Goal: Find specific page/section: Find specific page/section

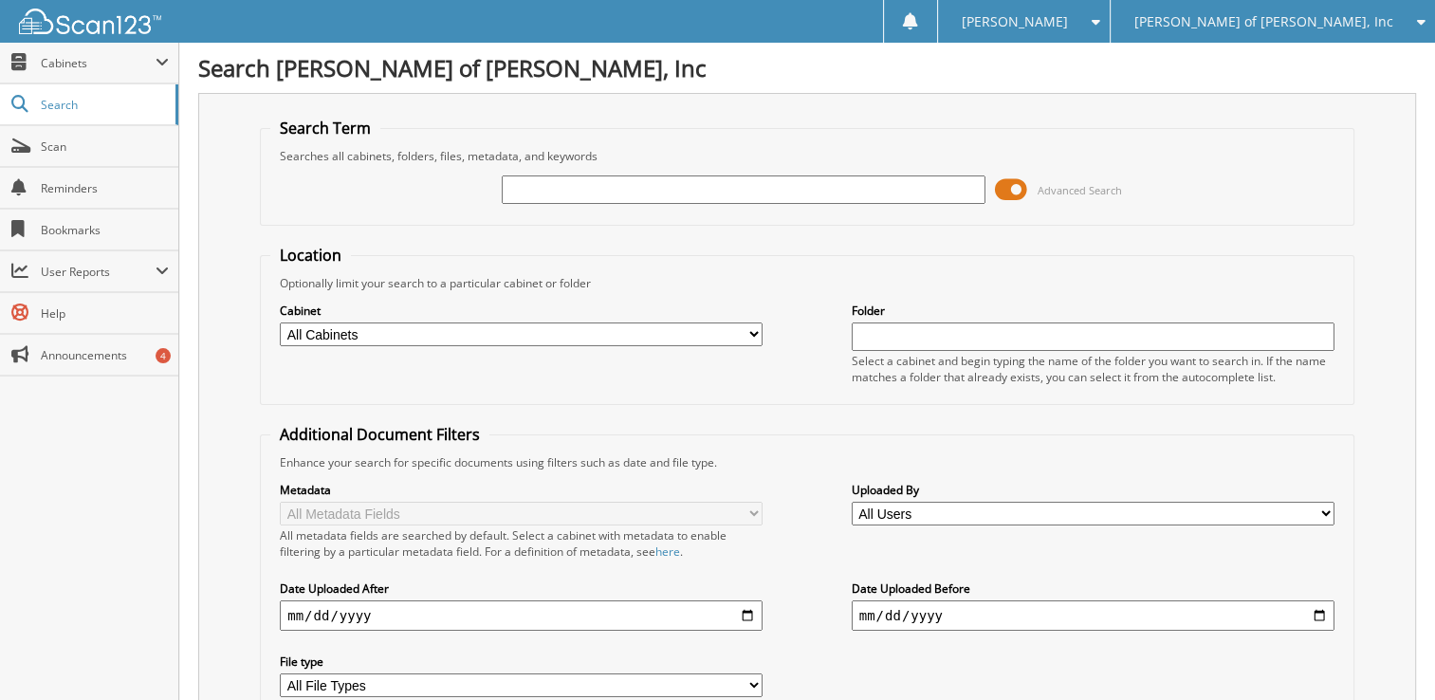
click at [580, 175] on input "text" at bounding box center [743, 189] width 483 height 28
type input "97435"
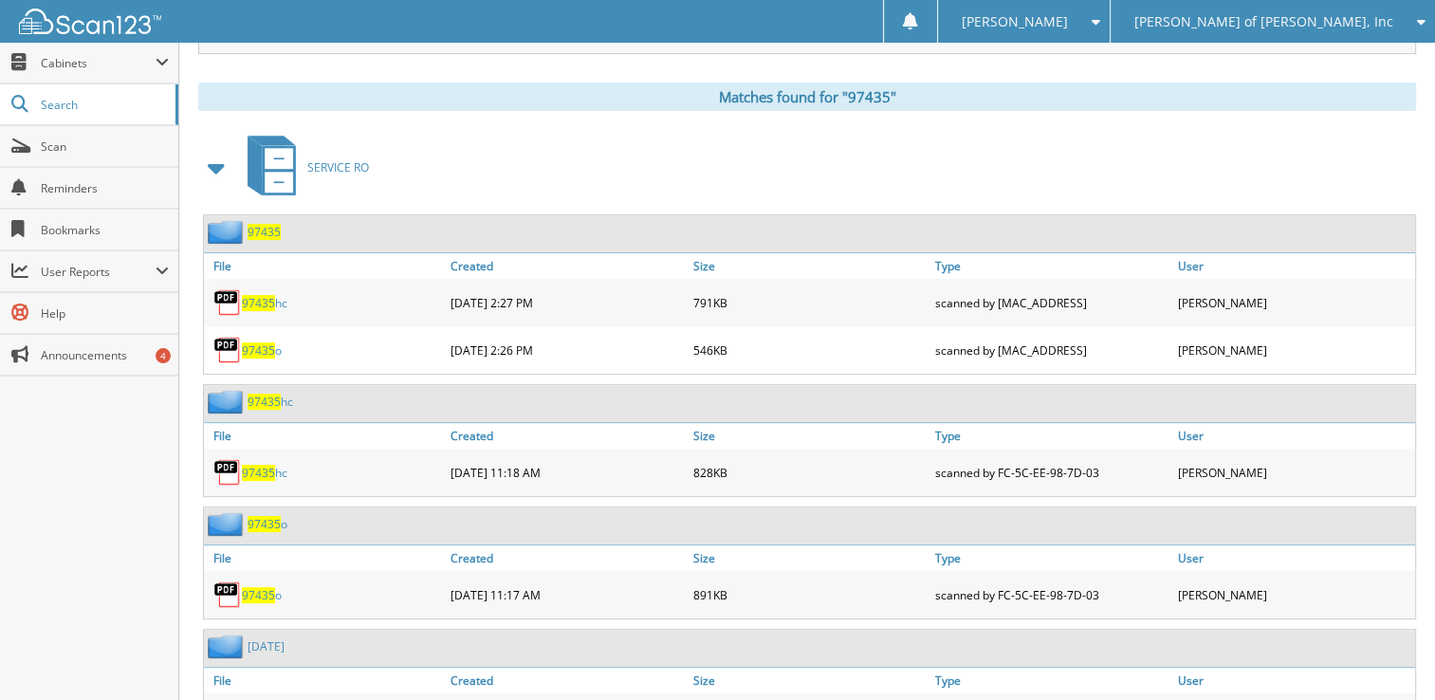
scroll to position [759, 0]
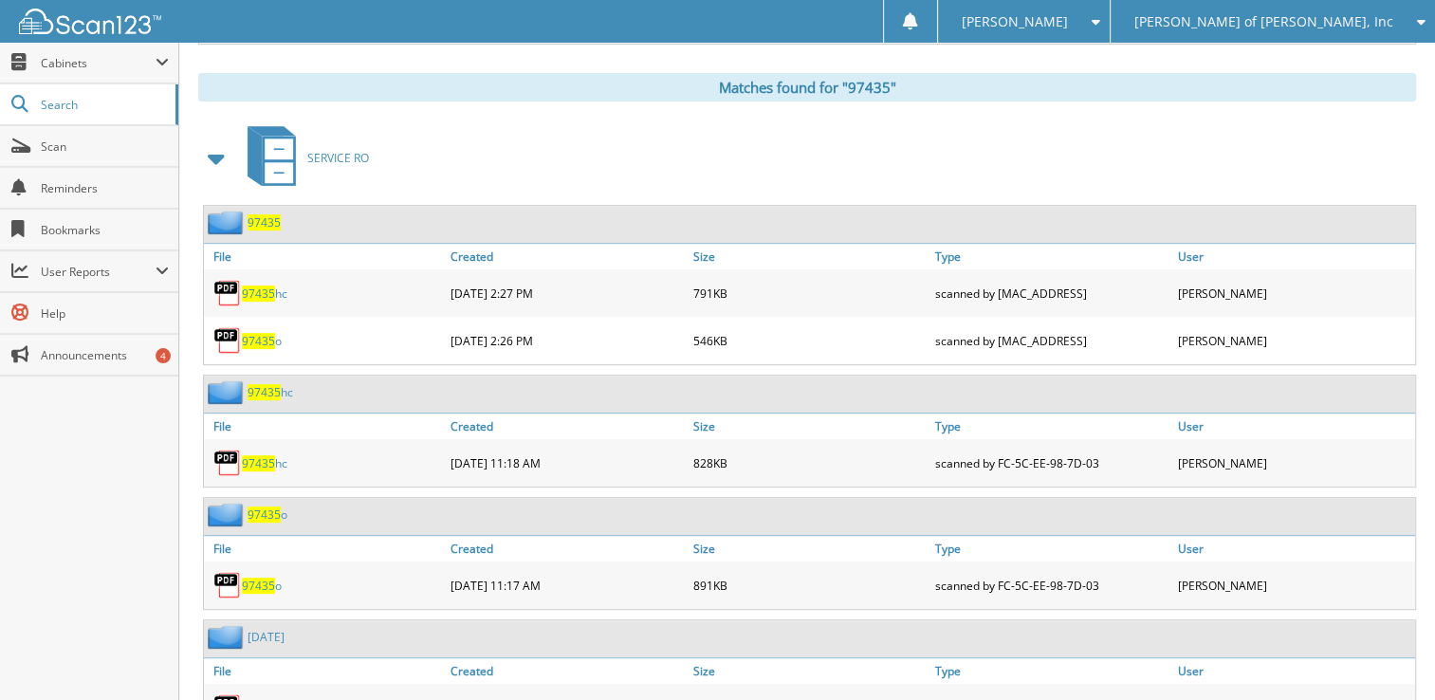
click at [258, 578] on span "97435" at bounding box center [258, 586] width 33 height 16
